Goal: Information Seeking & Learning: Learn about a topic

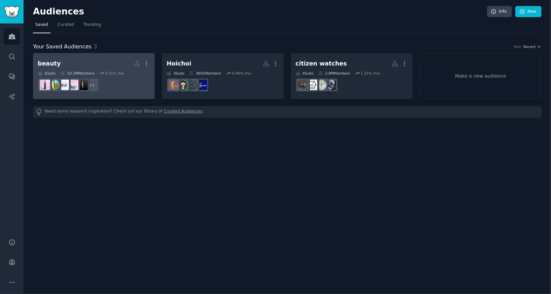
click at [78, 62] on h2 "beauty More" at bounding box center [94, 64] width 112 height 12
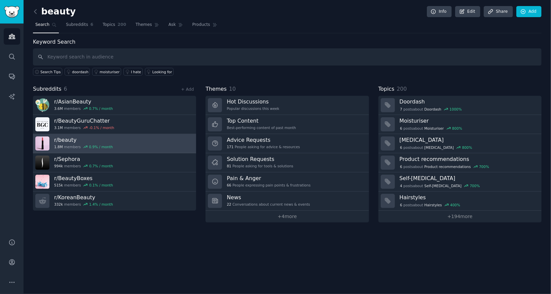
click at [68, 140] on h3 "r/ beauty" at bounding box center [83, 140] width 59 height 7
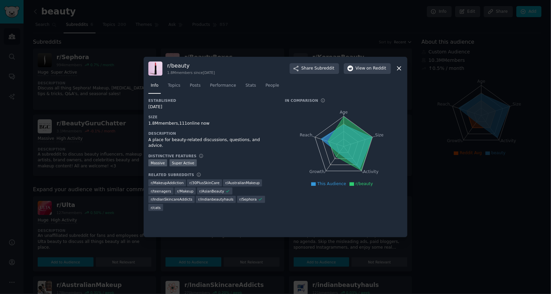
click at [179, 65] on h3 "r/ beauty" at bounding box center [191, 65] width 48 height 7
drag, startPoint x: 168, startPoint y: 67, endPoint x: 193, endPoint y: 65, distance: 25.3
click at [193, 65] on h3 "r/ beauty" at bounding box center [191, 65] width 48 height 7
copy h3 "r/ beauty"
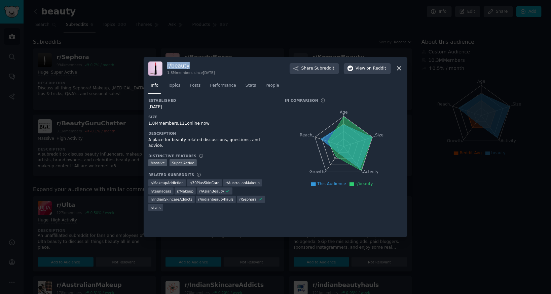
copy h3 "r/ beauty"
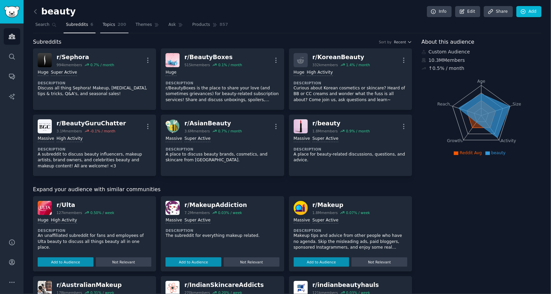
click at [115, 26] on link "Topics 200" at bounding box center [114, 27] width 28 height 14
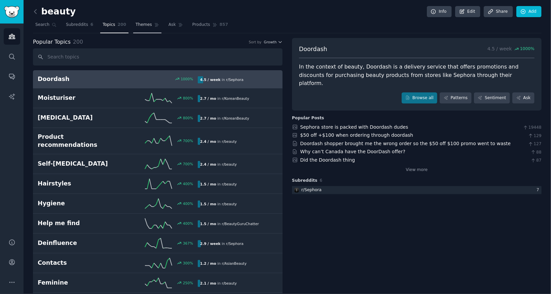
click at [147, 24] on span "Themes" at bounding box center [144, 25] width 16 height 6
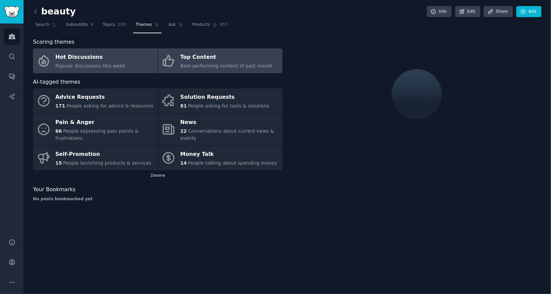
click at [204, 64] on span "Best-performing content of past month" at bounding box center [226, 65] width 92 height 5
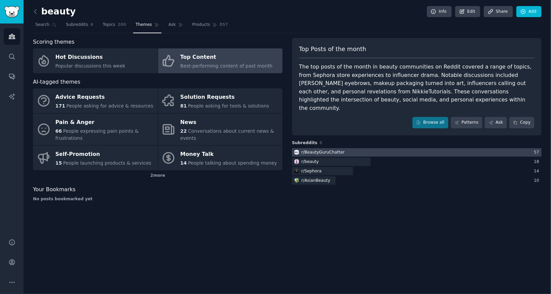
click at [333, 150] on div "r/ BeautyGuruChatter" at bounding box center [323, 153] width 43 height 6
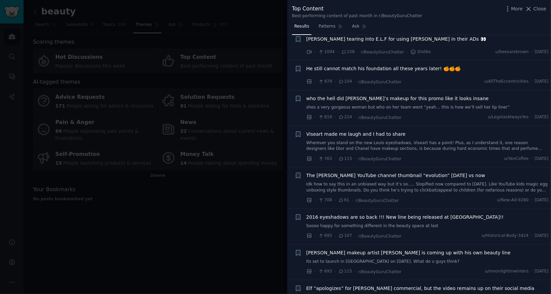
scroll to position [179, 0]
